Goal: Information Seeking & Learning: Learn about a topic

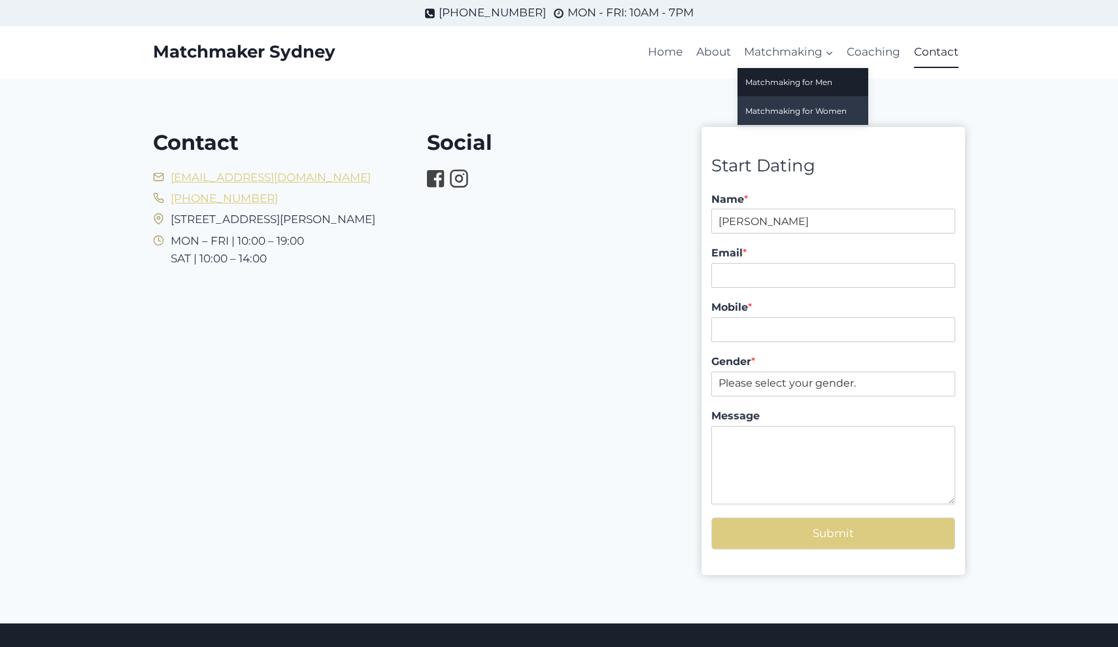
type input "melanie"
click at [801, 108] on link "Matchmaking for Women" at bounding box center [803, 111] width 131 height 28
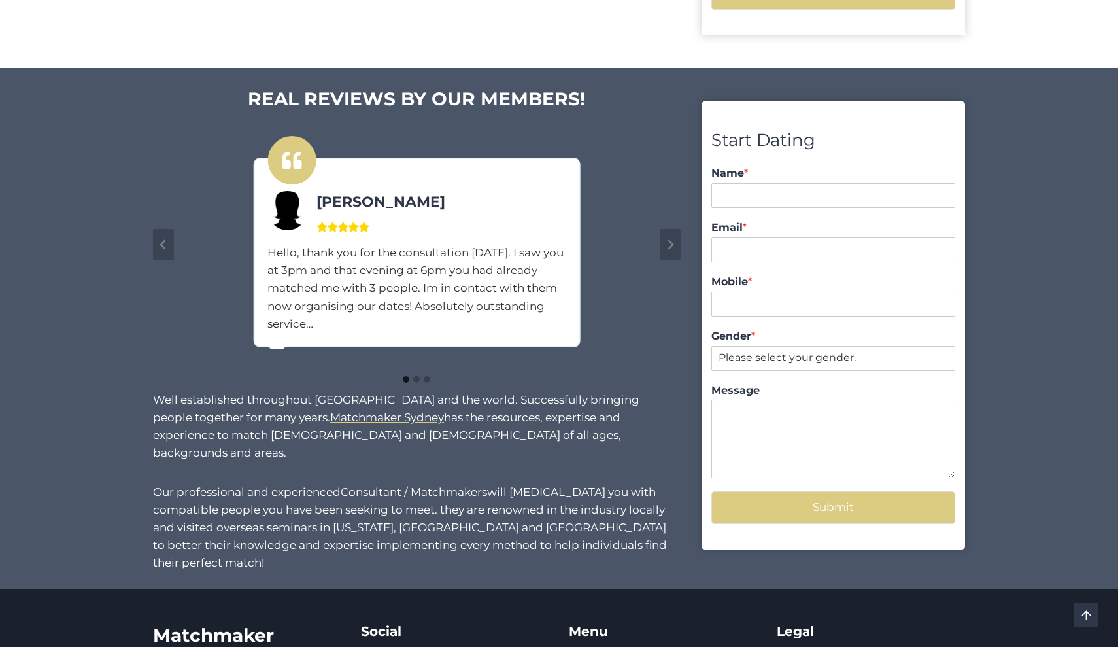
scroll to position [972, 0]
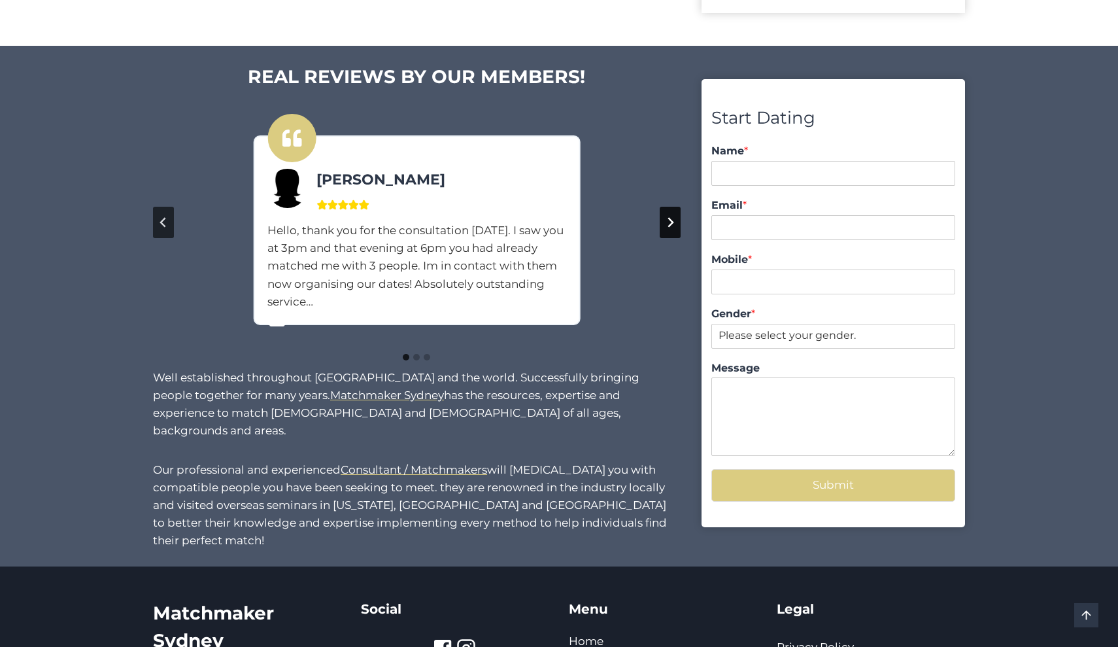
click at [671, 218] on icon "Next slide" at bounding box center [671, 223] width 6 height 10
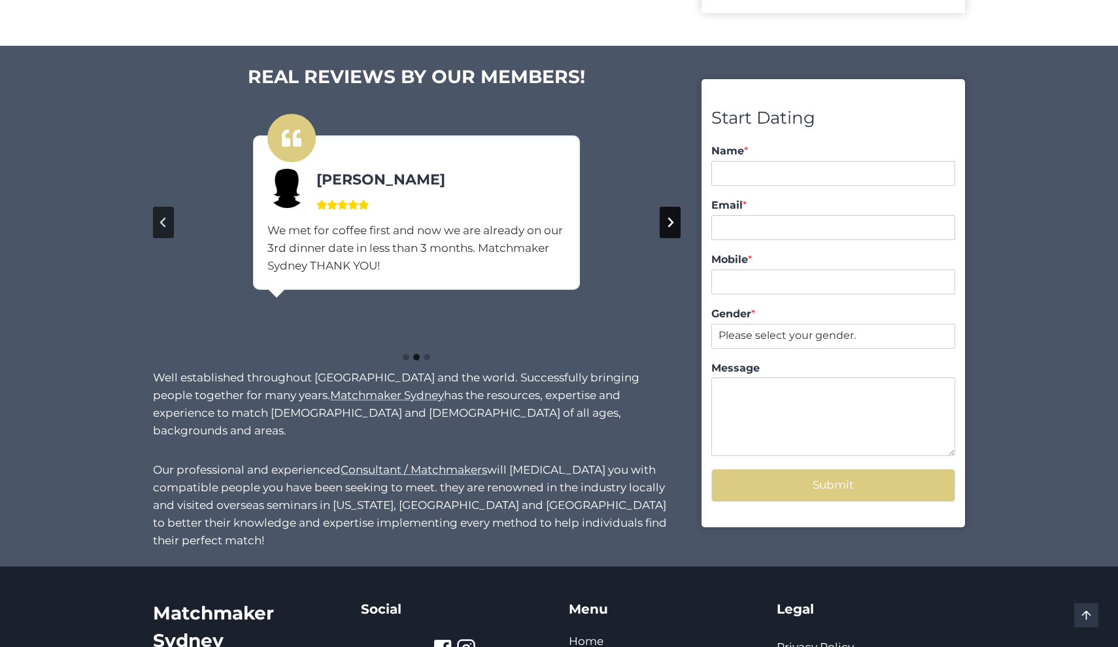
click at [673, 218] on icon "Next slide" at bounding box center [671, 223] width 6 height 10
click at [672, 219] on icon "Go to first slide" at bounding box center [671, 223] width 6 height 10
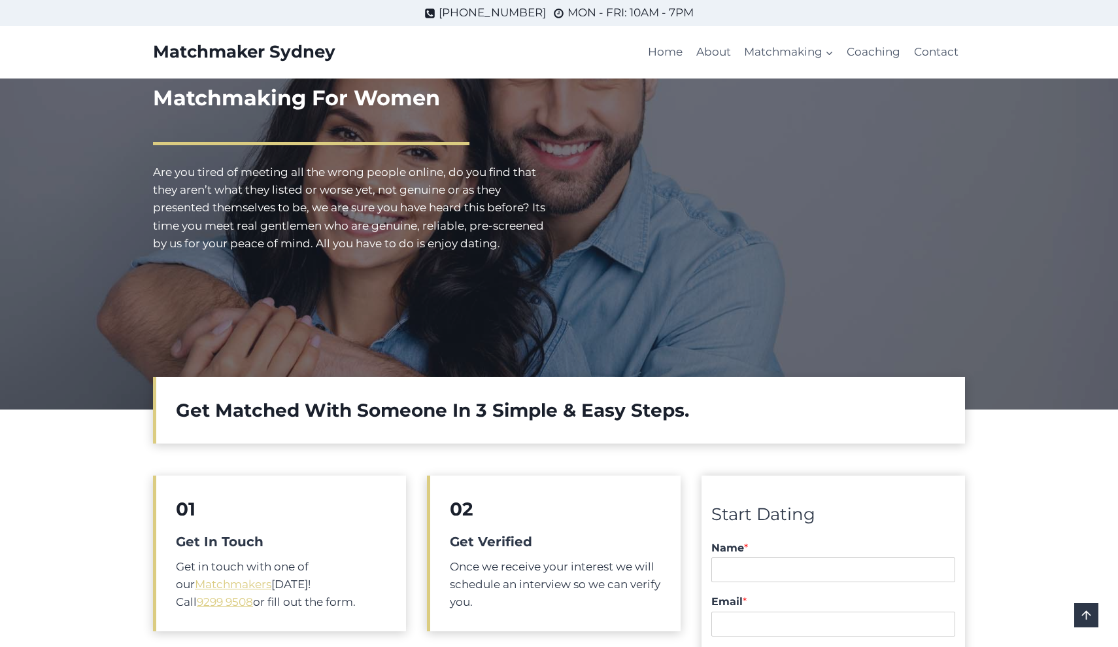
scroll to position [0, 0]
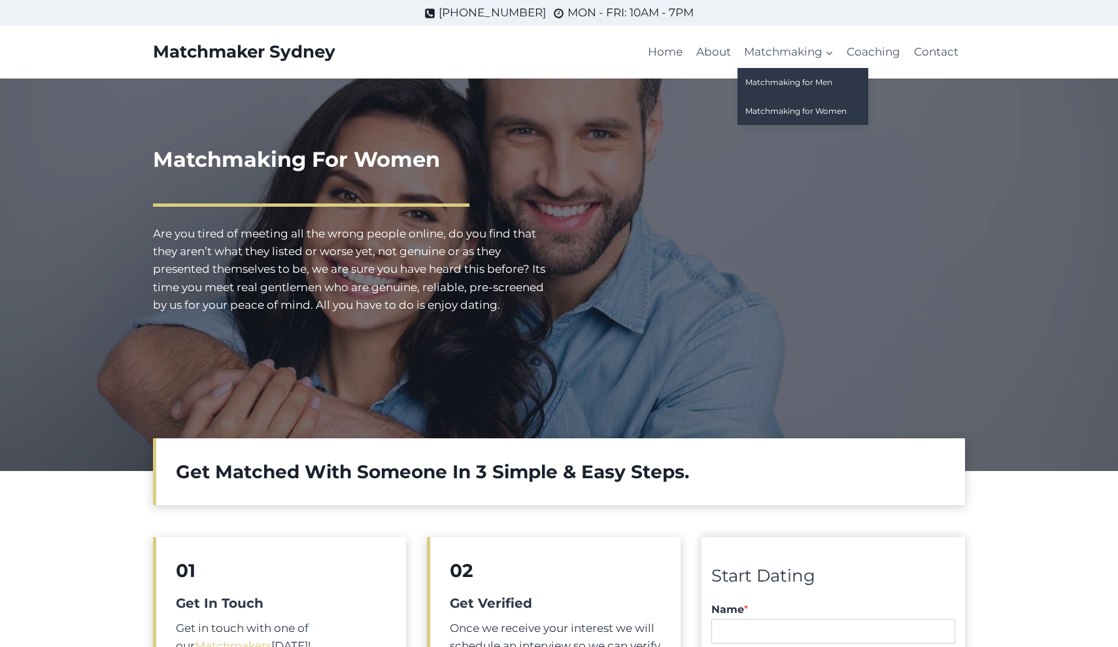
click at [789, 78] on link "Matchmaking for Men" at bounding box center [803, 82] width 131 height 28
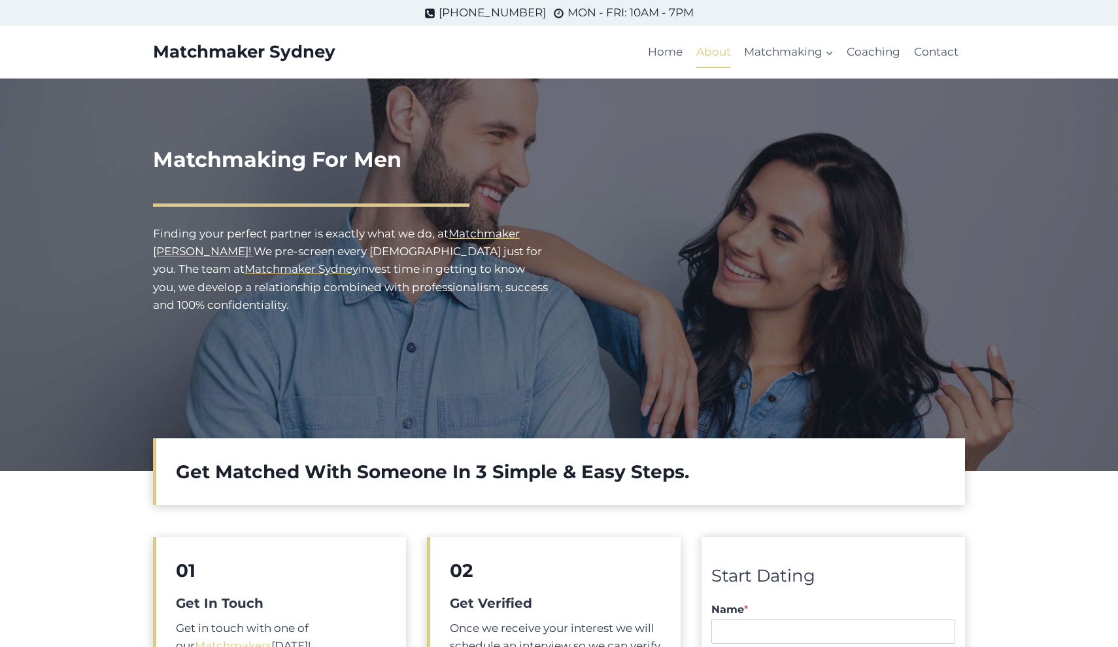
click at [722, 52] on link "About" at bounding box center [714, 52] width 48 height 31
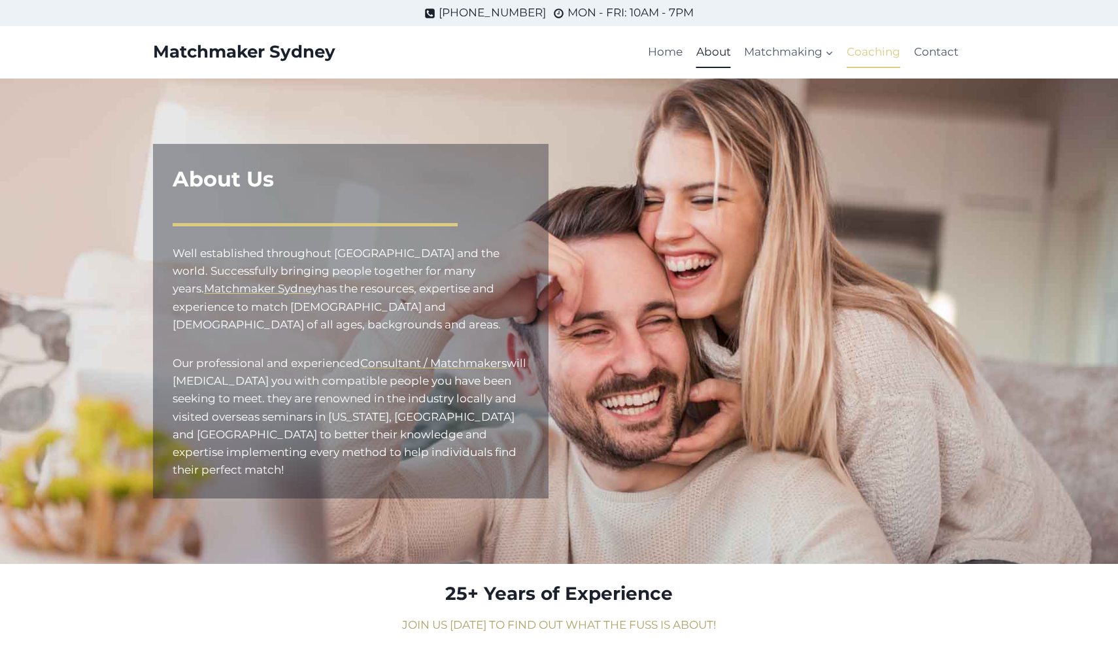
click at [868, 51] on link "Coaching" at bounding box center [873, 52] width 67 height 31
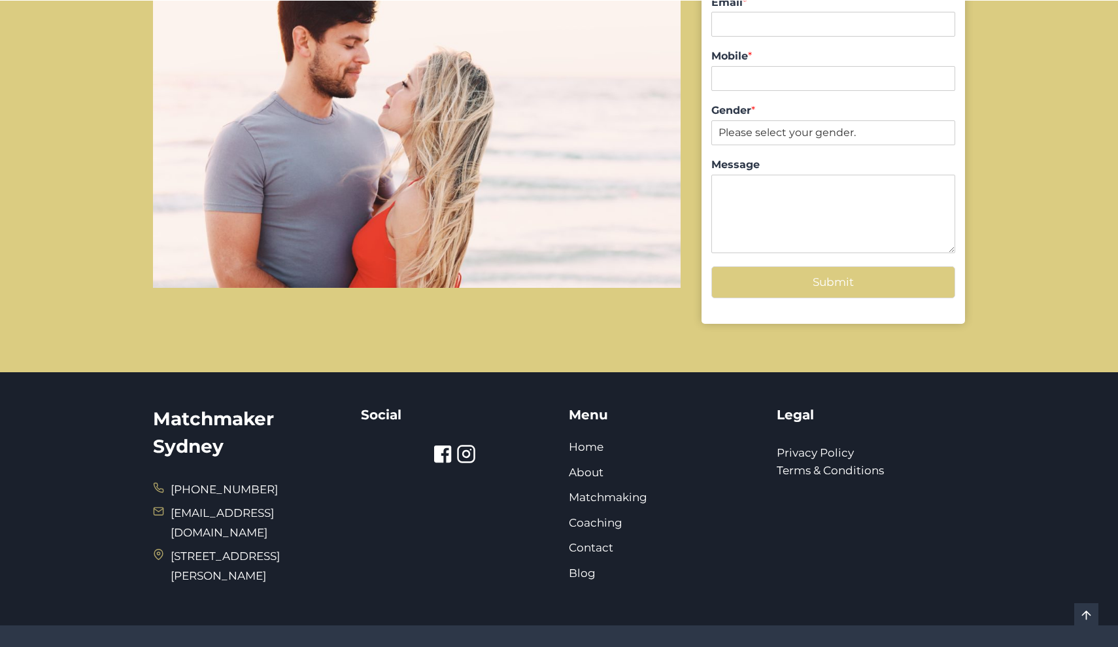
scroll to position [1416, 0]
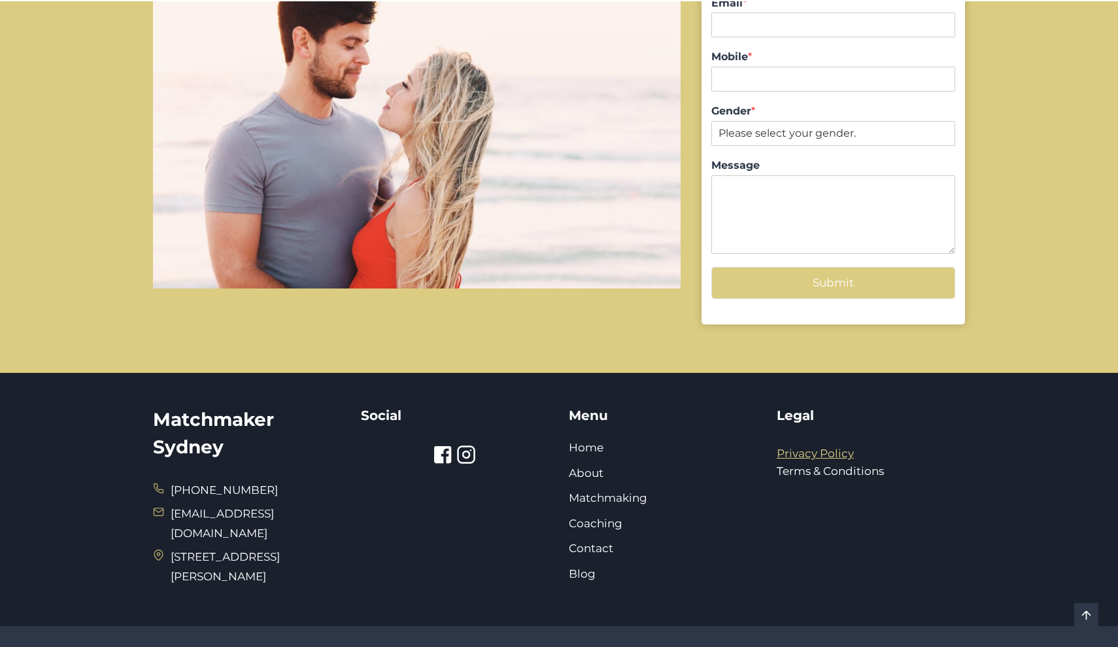
click at [837, 447] on link "Privacy Policy" at bounding box center [815, 453] width 77 height 13
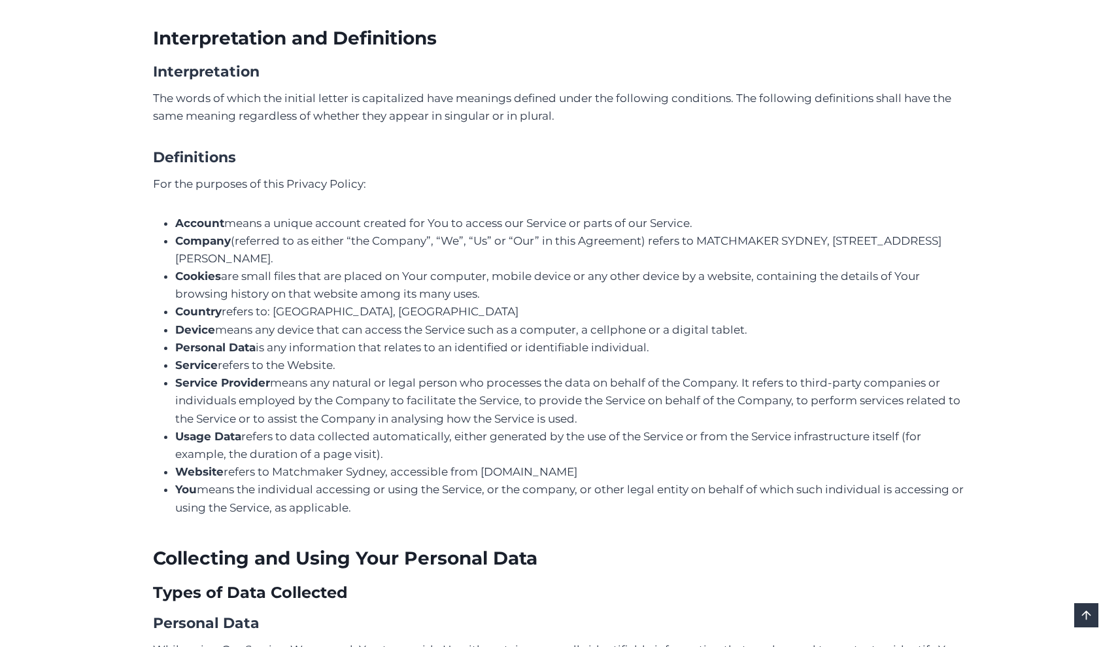
scroll to position [300, 0]
